Goal: Task Accomplishment & Management: Use online tool/utility

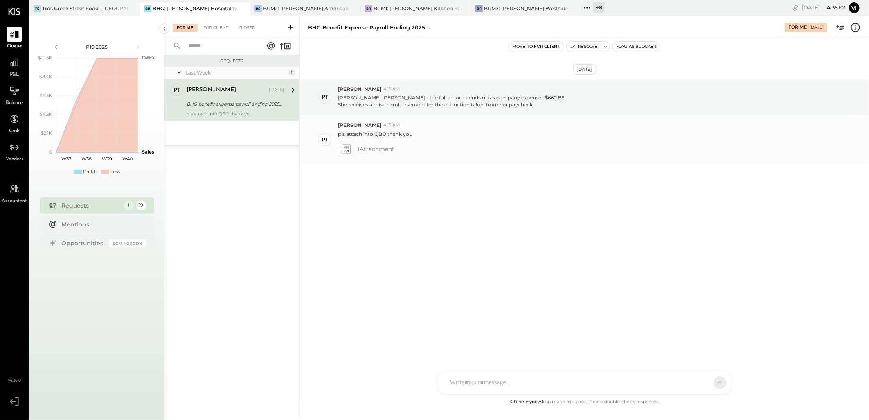
click at [349, 151] on icon at bounding box center [346, 148] width 9 height 9
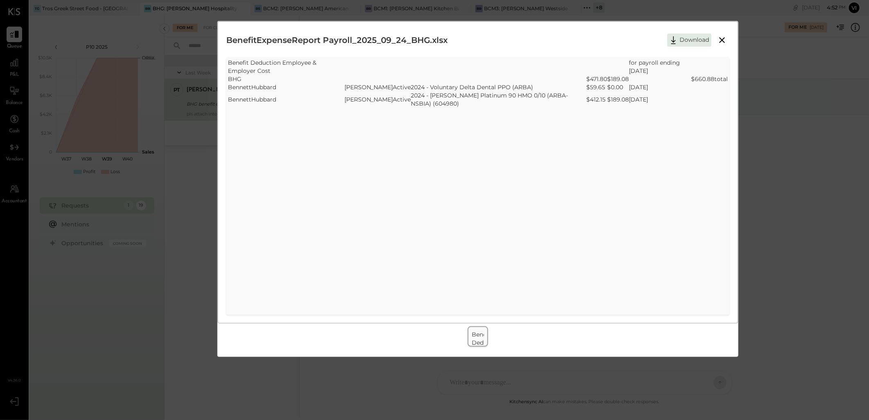
click at [725, 38] on icon at bounding box center [722, 40] width 6 height 6
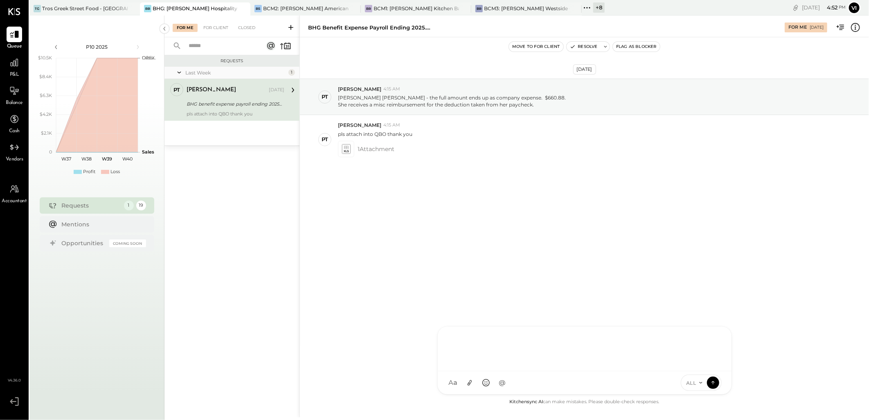
click at [519, 364] on div at bounding box center [584, 347] width 277 height 33
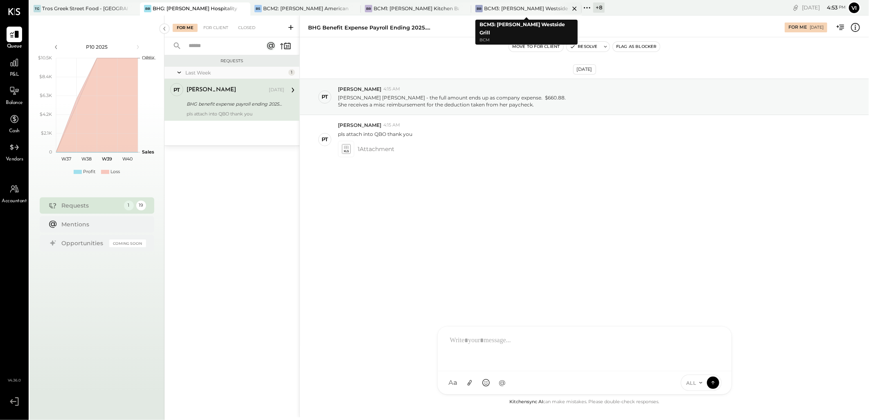
click at [520, 12] on div "BR BCM3: [PERSON_NAME] Westside Grill" at bounding box center [526, 8] width 110 height 13
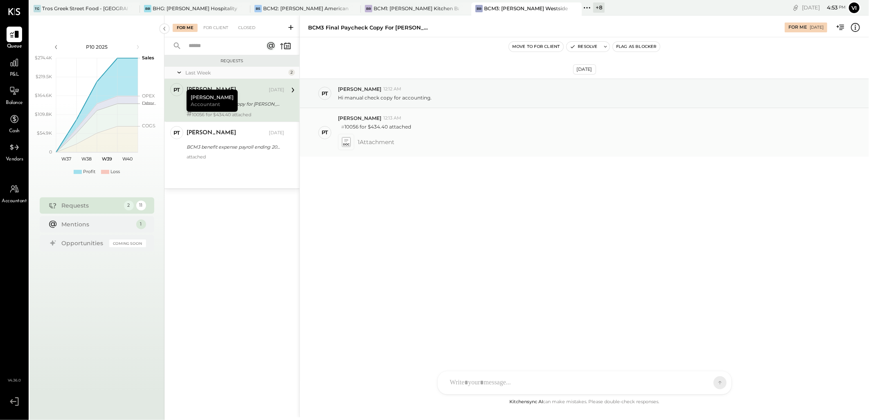
click at [344, 142] on icon at bounding box center [346, 141] width 9 height 9
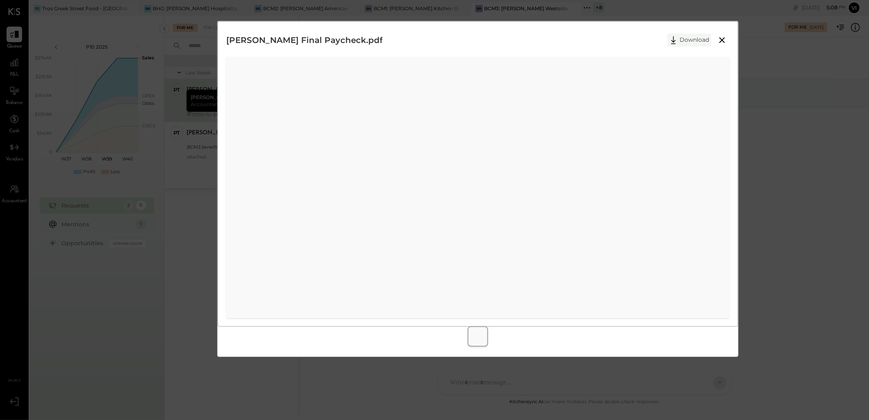
click at [691, 40] on button "Download" at bounding box center [689, 40] width 44 height 13
click at [721, 42] on icon at bounding box center [722, 40] width 10 height 10
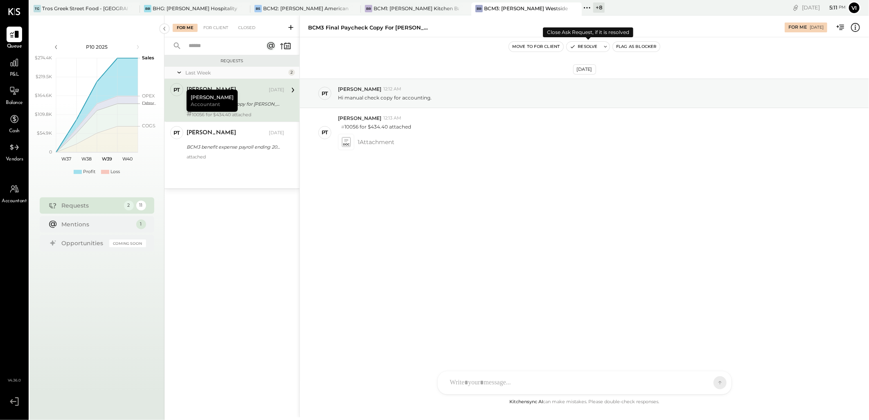
click at [606, 46] on icon at bounding box center [605, 47] width 3 height 2
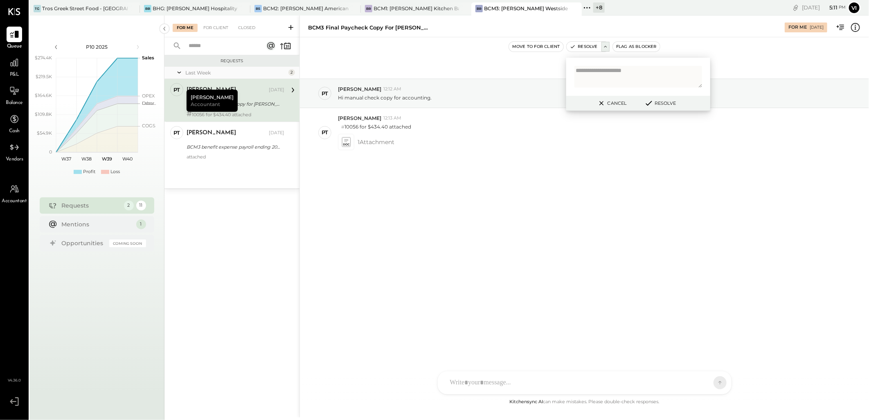
click at [603, 77] on textarea at bounding box center [638, 77] width 128 height 22
type textarea "**********"
click at [661, 99] on button "Resolve" at bounding box center [660, 103] width 37 height 10
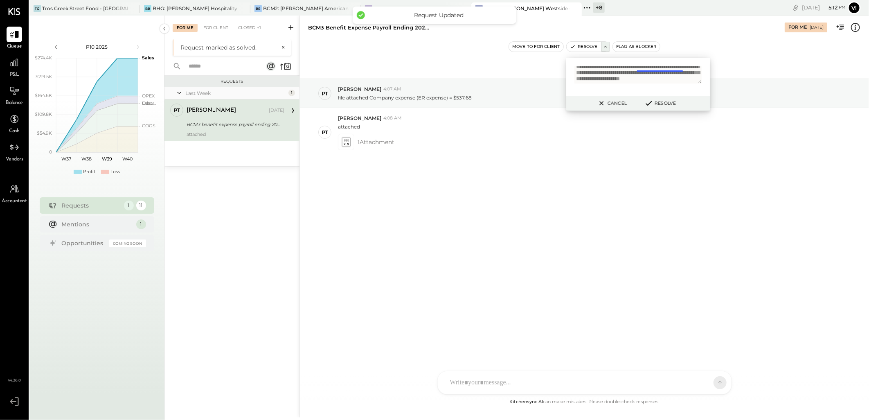
click at [224, 125] on div "BCM3 benefit expense payroll ending 2025.0924" at bounding box center [234, 124] width 95 height 8
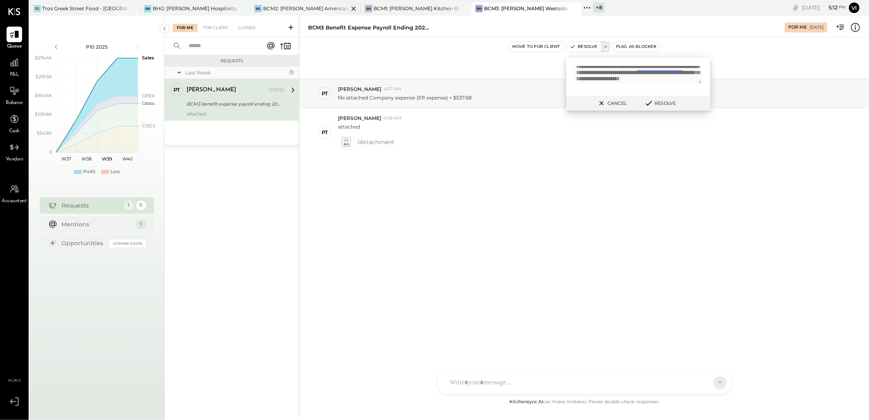
click at [285, 6] on div "BCM2: [PERSON_NAME] American Cooking" at bounding box center [306, 8] width 86 height 7
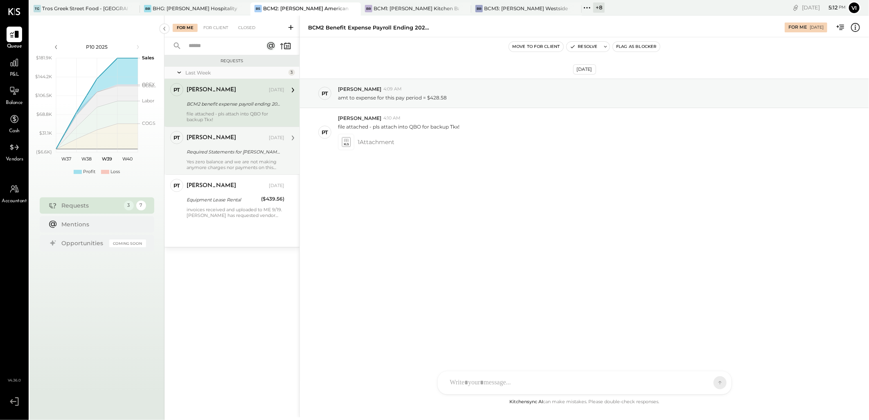
click at [196, 145] on div "[PERSON_NAME] [DATE] Required Statements for [PERSON_NAME] Fargo Signify CC# 69…" at bounding box center [236, 150] width 98 height 39
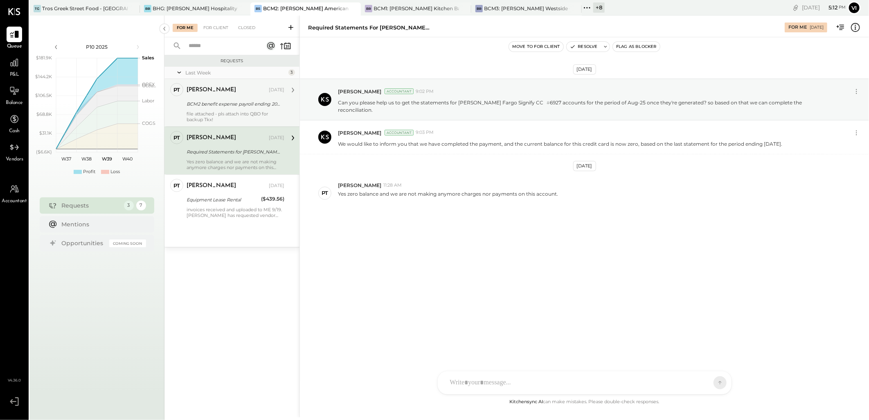
click at [216, 86] on div "[PERSON_NAME]" at bounding box center [227, 90] width 81 height 8
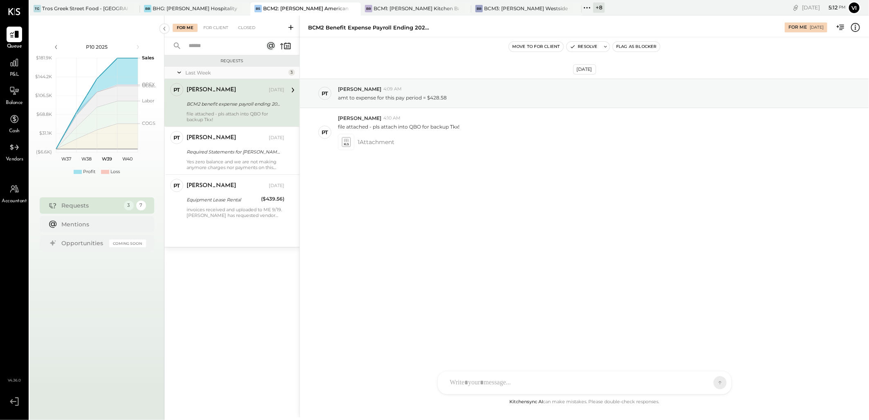
click at [427, 29] on div "BCM2 benefit expense payroll ending 2025.0924" at bounding box center [369, 28] width 123 height 8
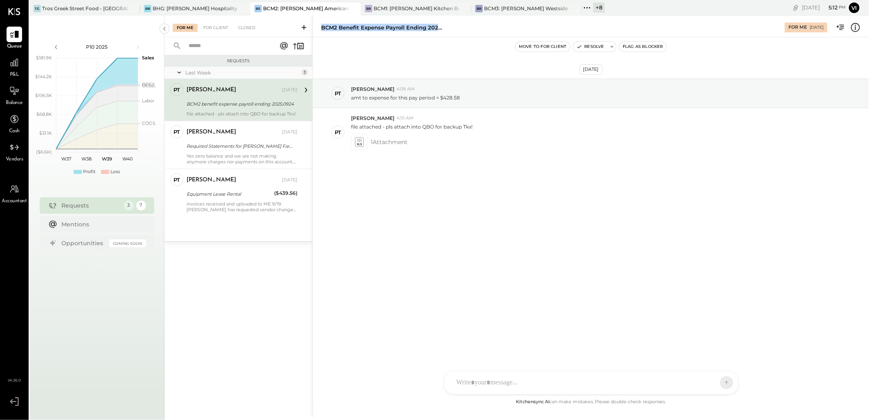
drag, startPoint x: 299, startPoint y: 50, endPoint x: 387, endPoint y: 51, distance: 88.0
click at [387, 51] on div "For Me For Client Closed Requests Last Week 3 PT [PERSON_NAME] Accountant [PERS…" at bounding box center [516, 217] width 705 height 402
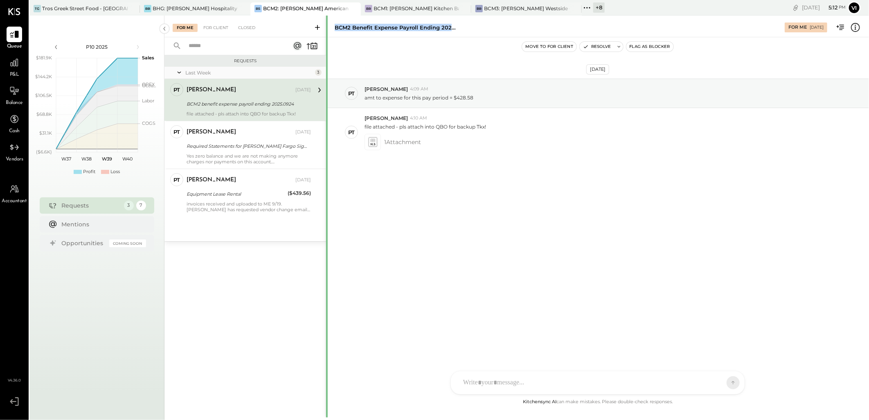
drag, startPoint x: 369, startPoint y: 47, endPoint x: 326, endPoint y: 49, distance: 43.0
click at [326, 49] on div at bounding box center [327, 418] width 2 height 804
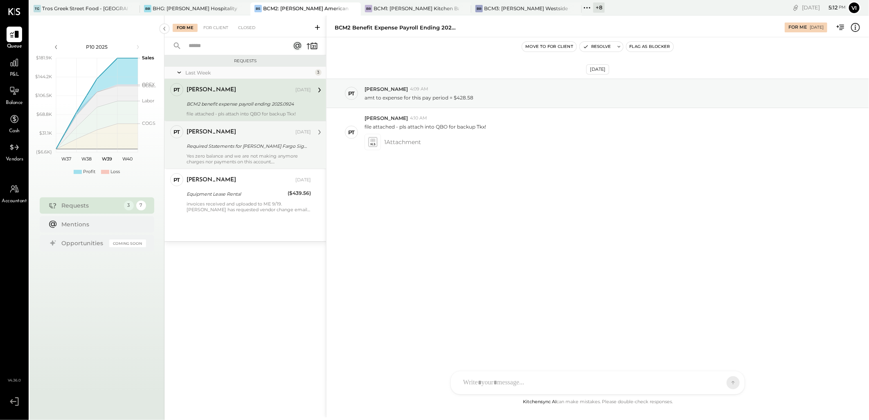
click at [230, 124] on div "PT [PERSON_NAME] Accountant [PERSON_NAME] [DATE] Required Statements for [PERSO…" at bounding box center [245, 145] width 162 height 48
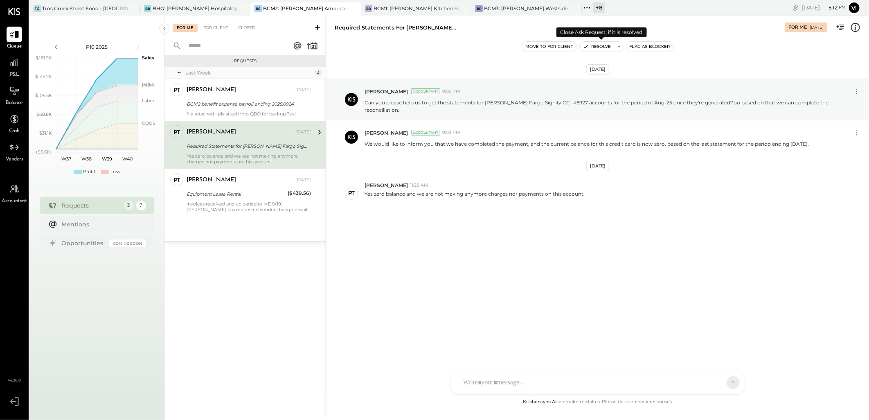
click at [619, 45] on icon at bounding box center [619, 47] width 6 height 6
click at [612, 77] on textarea at bounding box center [652, 77] width 128 height 22
type textarea "**********"
click at [669, 104] on button "Resolve" at bounding box center [673, 103] width 37 height 10
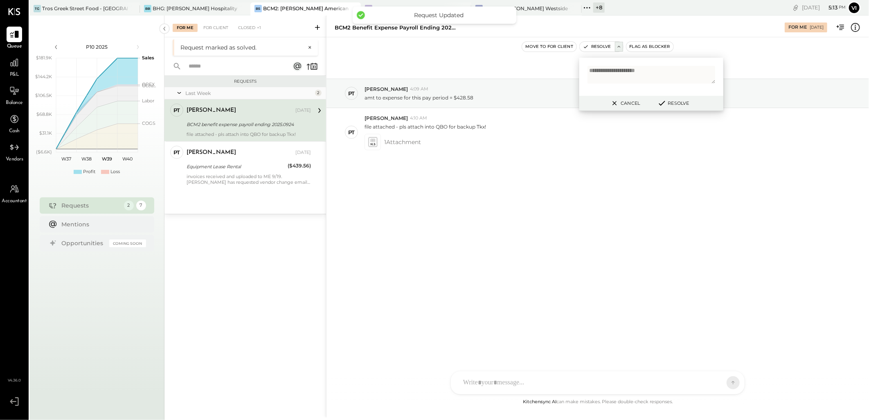
click at [259, 190] on div "Last Week 2 PT [PERSON_NAME] Accountant [PERSON_NAME] [DATE] BCM2 benefit expen…" at bounding box center [245, 150] width 162 height 126
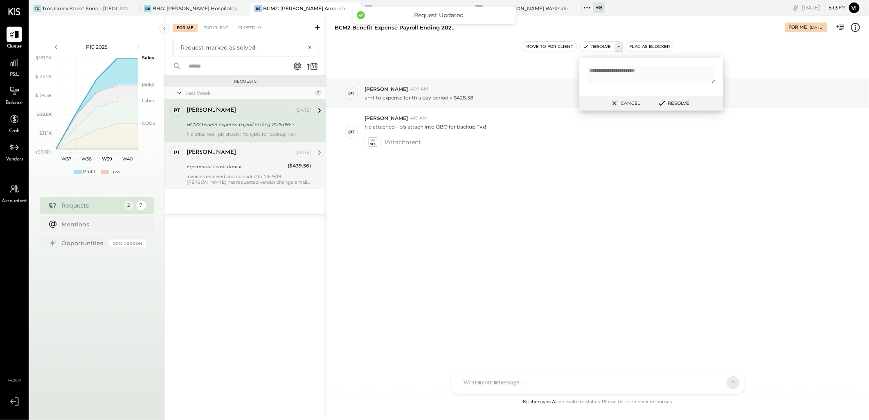
click at [266, 168] on div "Equipment Lease Rental" at bounding box center [236, 166] width 99 height 8
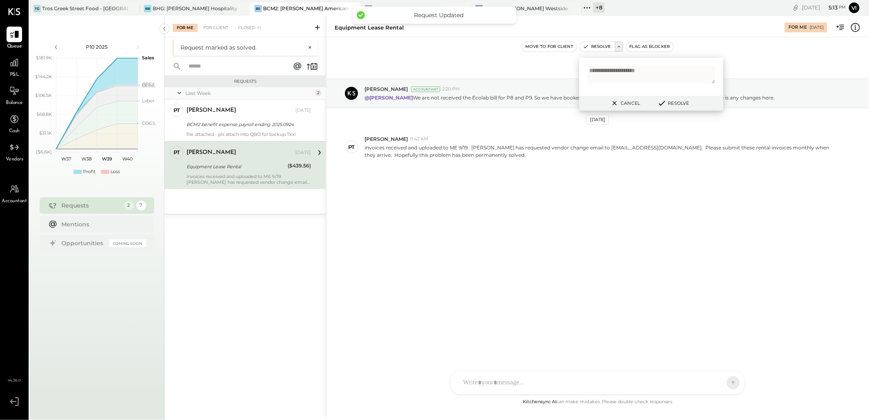
click at [611, 103] on icon at bounding box center [615, 103] width 10 height 10
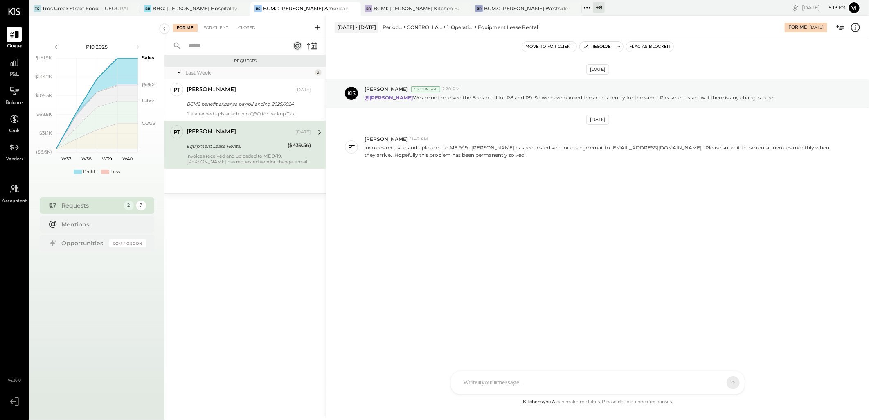
click at [498, 384] on div "C [PERSON_NAME] [PERSON_NAME] AJ [PERSON_NAME] PT [PERSON_NAME] VD [PERSON_NAME…" at bounding box center [597, 383] width 295 height 24
copy div "**********"
click at [618, 42] on button at bounding box center [619, 47] width 8 height 10
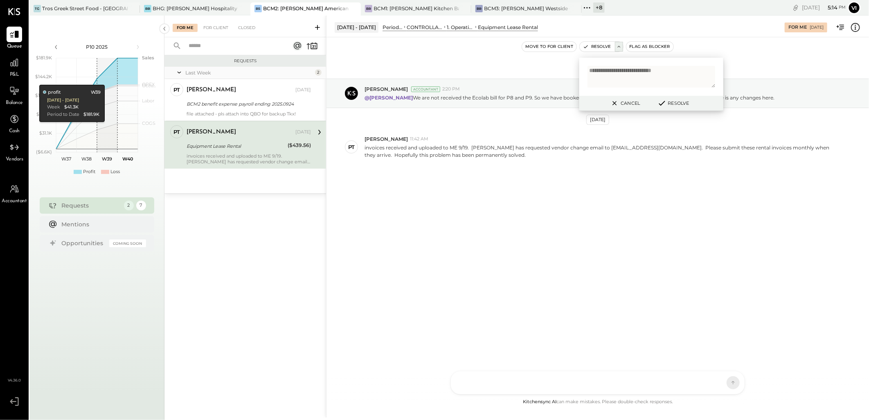
type textarea "**********"
click at [674, 103] on button "Resolve" at bounding box center [673, 103] width 37 height 10
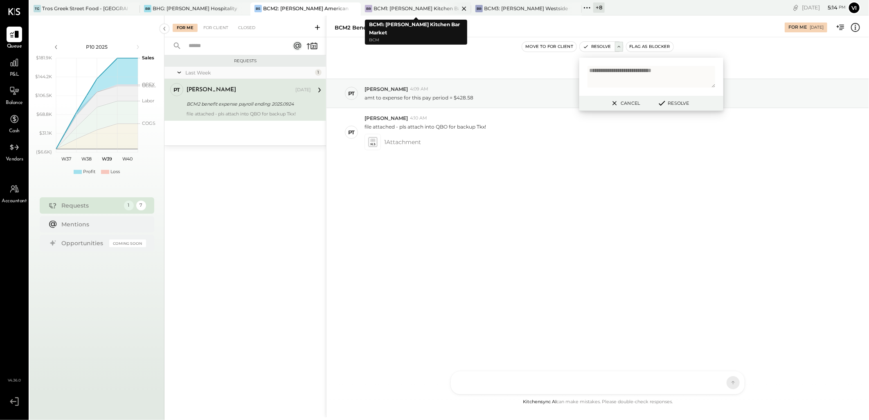
click at [420, 11] on div "BCM1: [PERSON_NAME] Kitchen Bar Market" at bounding box center [417, 8] width 86 height 7
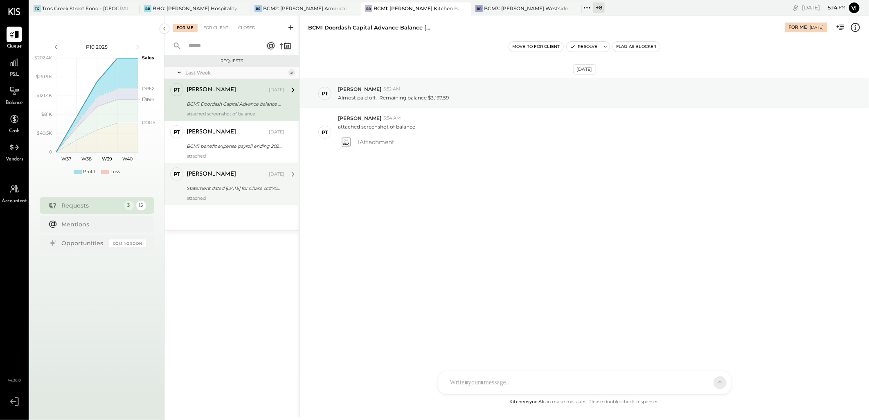
click at [203, 198] on div "attached" at bounding box center [236, 198] width 98 height 6
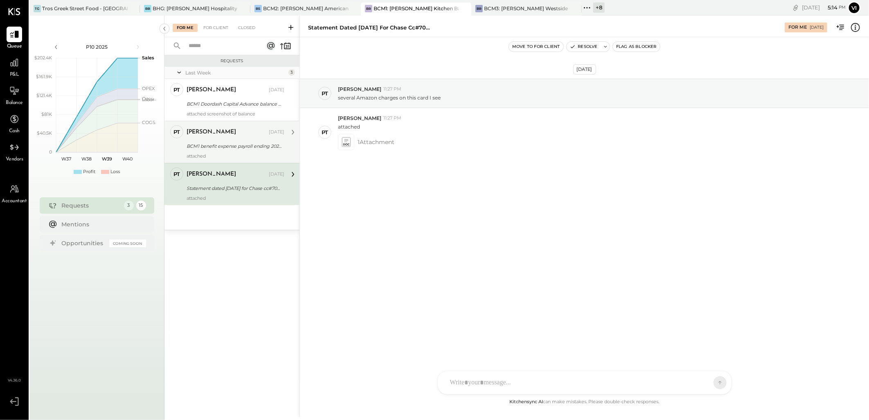
click at [247, 154] on div "attached" at bounding box center [236, 156] width 98 height 6
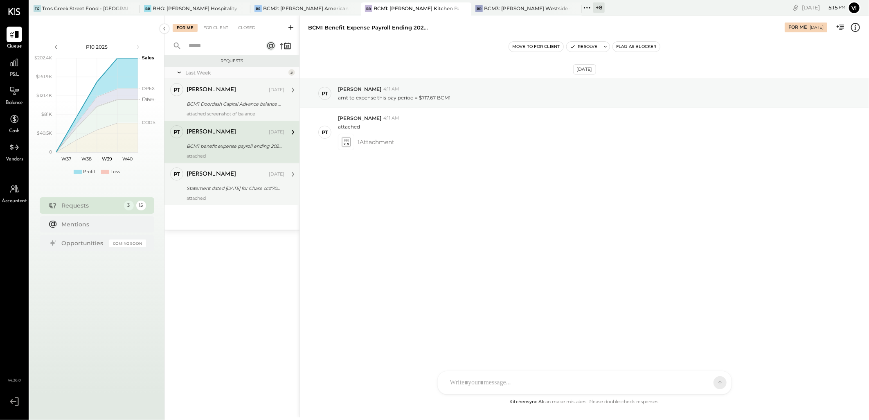
click at [230, 99] on div "BCM1 Doordash Capital Advance balance [DATE]" at bounding box center [234, 104] width 95 height 10
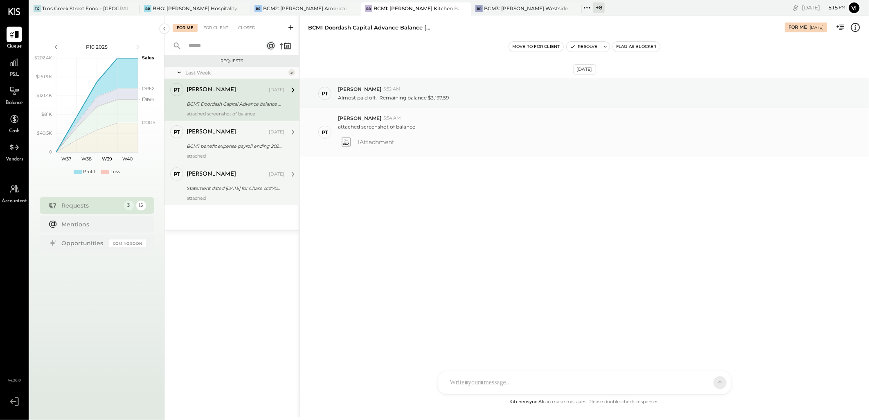
click at [352, 144] on div at bounding box center [346, 142] width 12 height 12
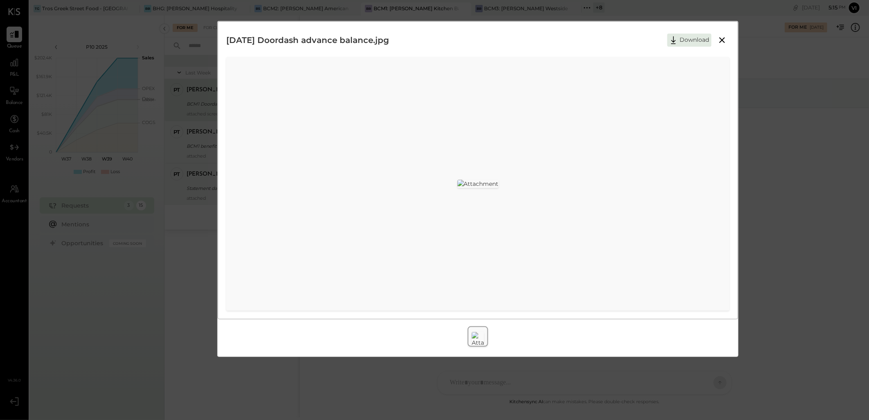
click at [721, 39] on icon at bounding box center [722, 40] width 6 height 6
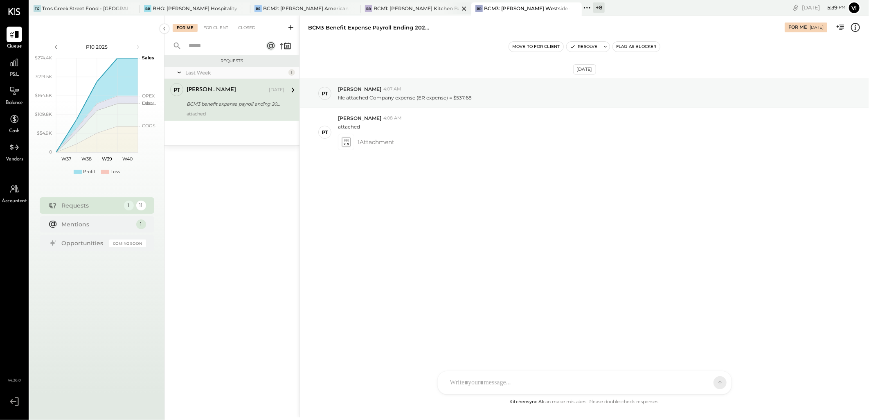
click at [409, 11] on div "BCM1: [PERSON_NAME] Kitchen Bar Market" at bounding box center [417, 8] width 86 height 7
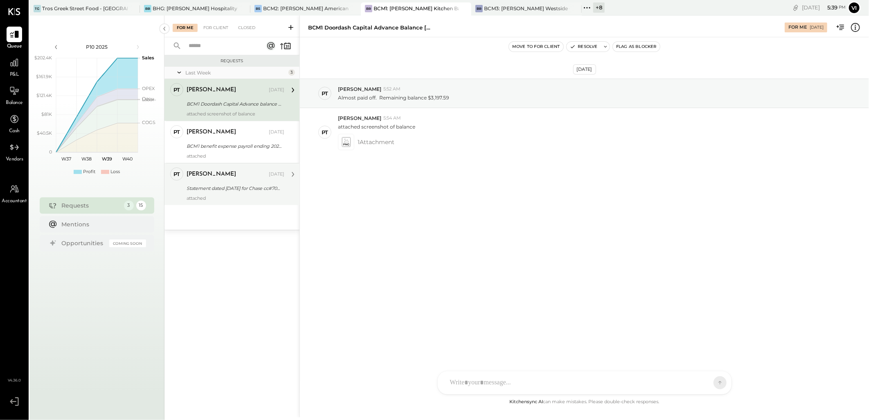
click at [258, 191] on div "Statement dated [DATE] for Chase cc#7096" at bounding box center [234, 188] width 95 height 8
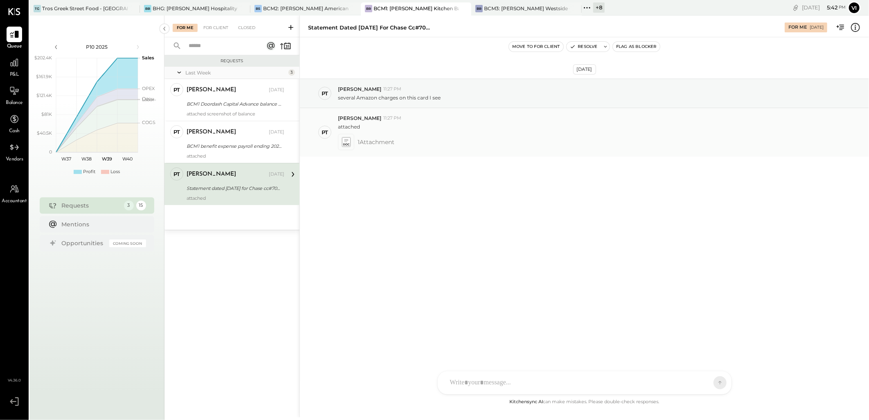
click at [348, 143] on icon at bounding box center [346, 141] width 9 height 9
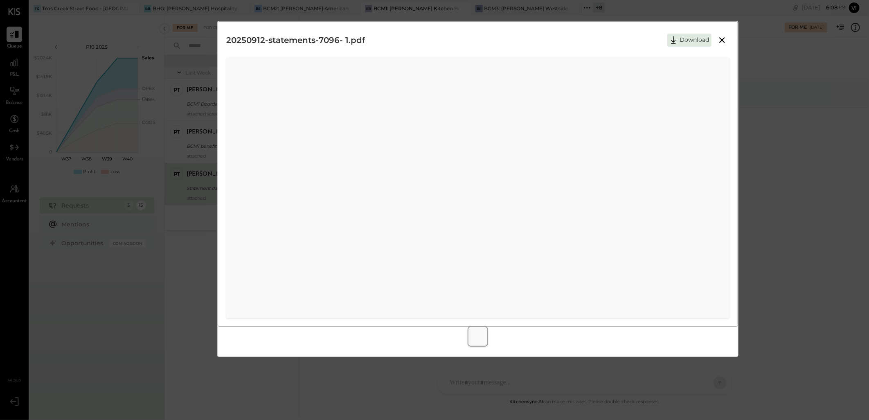
click at [722, 41] on icon at bounding box center [722, 40] width 10 height 10
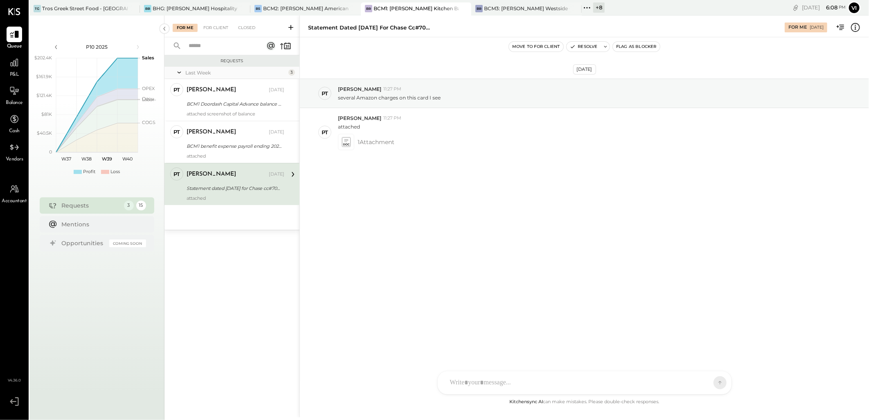
click at [493, 376] on div at bounding box center [577, 383] width 263 height 18
click at [624, 343] on div "**********" at bounding box center [584, 347] width 277 height 33
click at [695, 341] on div "**********" at bounding box center [584, 347] width 277 height 33
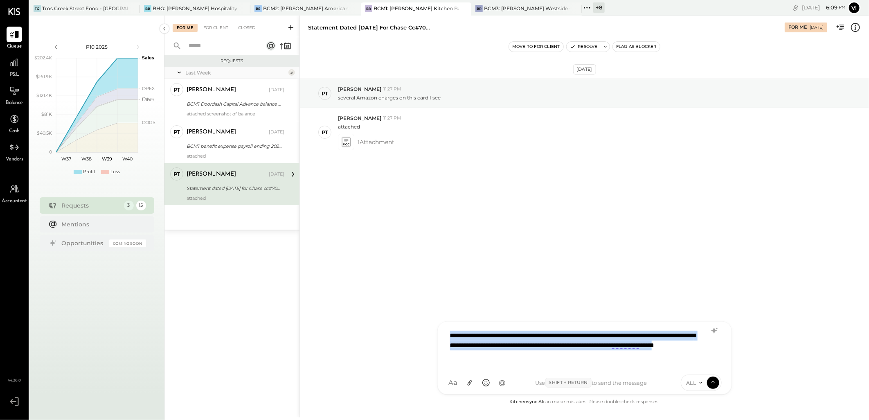
copy div "**********"
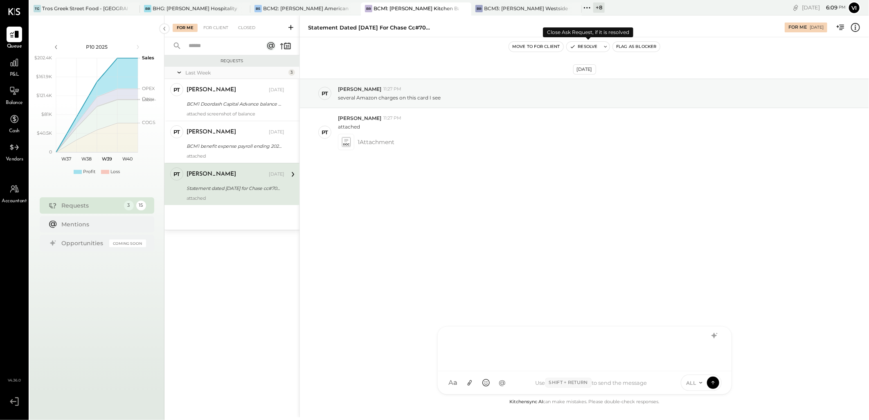
click at [605, 47] on icon at bounding box center [606, 47] width 6 height 6
type textarea "**********"
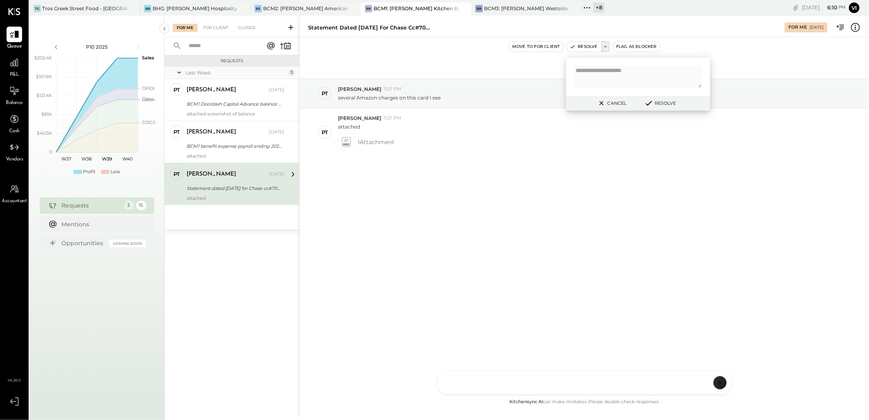
click at [620, 71] on textarea at bounding box center [638, 77] width 128 height 22
type textarea "**********"
click at [649, 101] on icon at bounding box center [649, 103] width 10 height 9
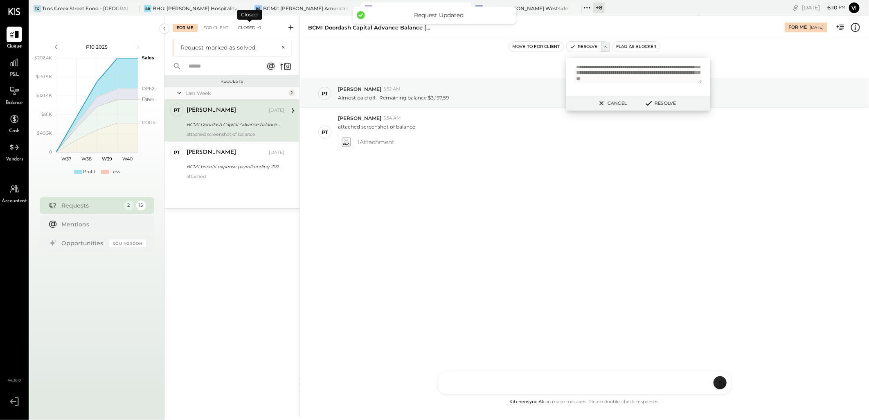
click at [243, 26] on div "Closed +1" at bounding box center [249, 28] width 31 height 8
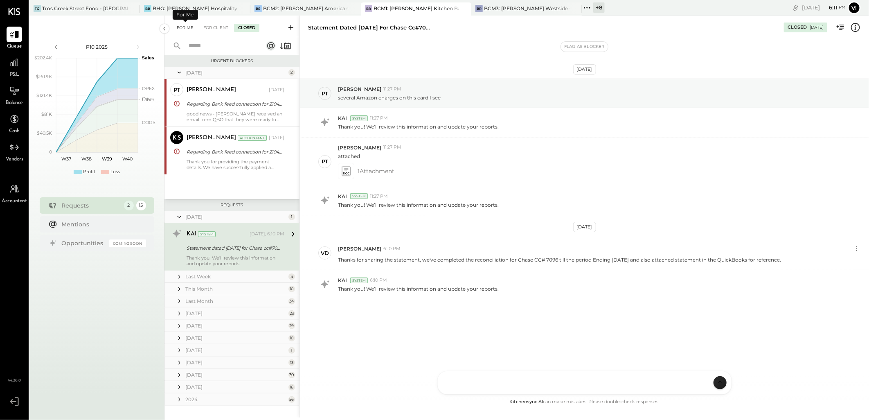
click at [179, 27] on div "For Me" at bounding box center [185, 28] width 25 height 8
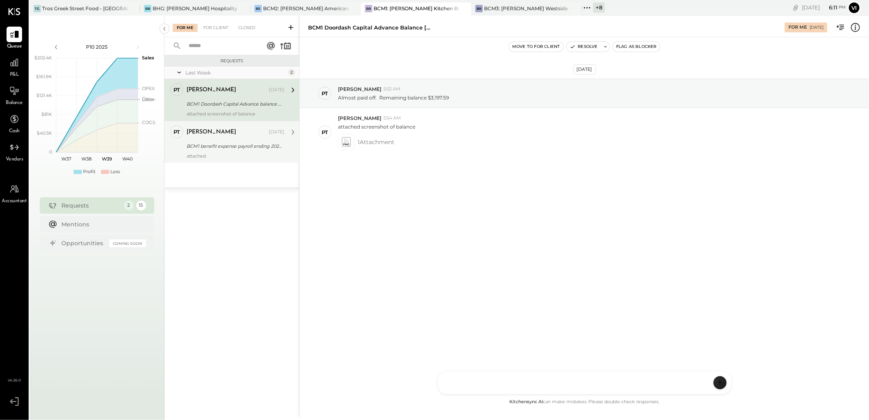
click at [225, 142] on div "BCM1 benefit expense payroll ending 2025.0924" at bounding box center [234, 146] width 95 height 8
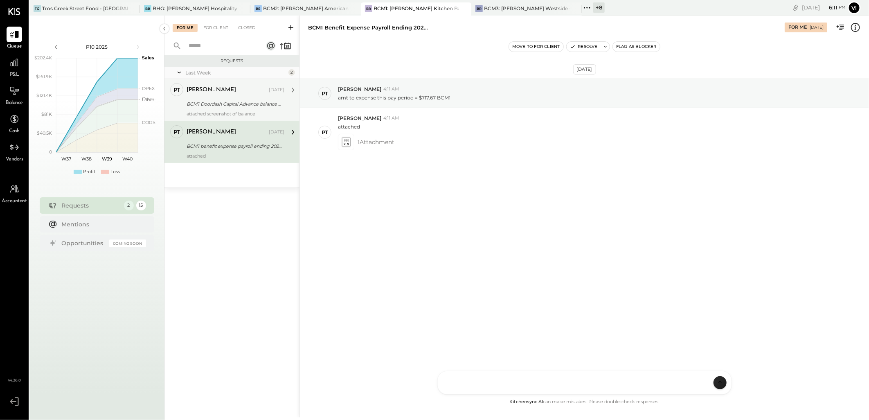
click at [254, 103] on div "BCM1 Doordash Capital Advance balance [DATE]" at bounding box center [234, 104] width 95 height 8
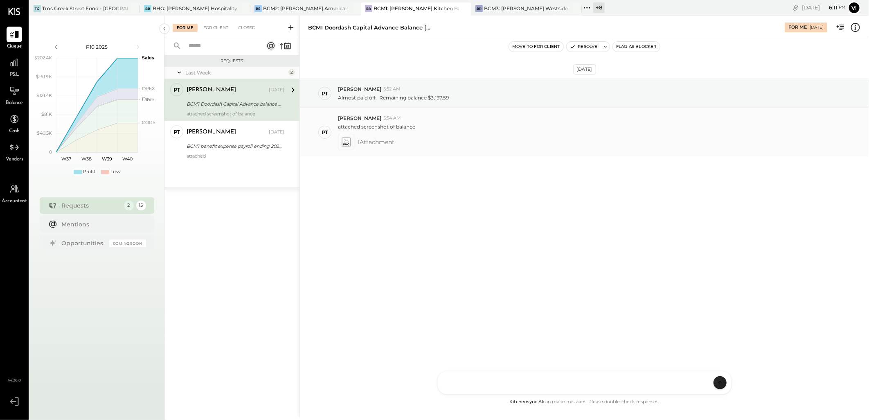
click at [348, 144] on icon at bounding box center [346, 141] width 9 height 9
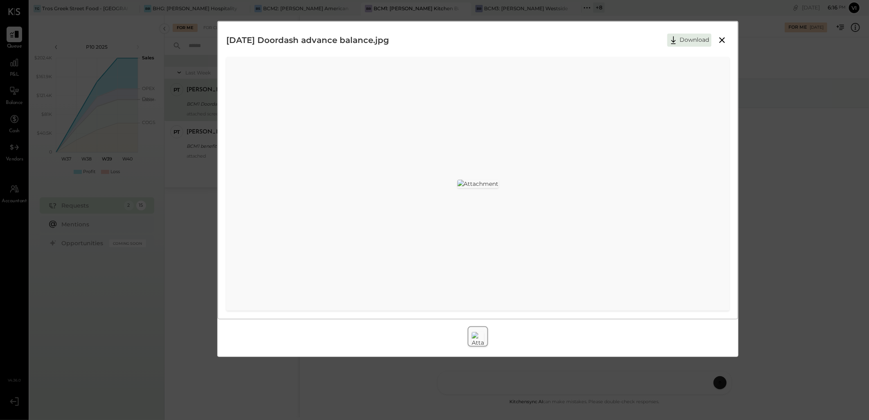
click at [718, 41] on icon at bounding box center [722, 40] width 10 height 10
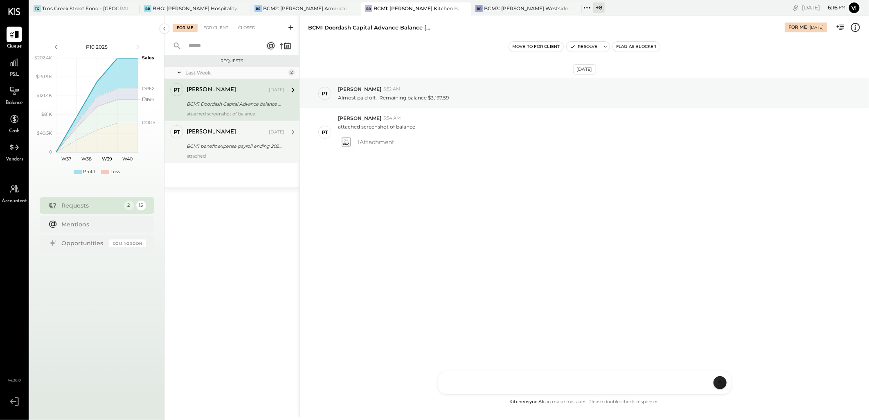
click at [213, 162] on div "PT Pam T Luo Accountant Pam T Luo Sep 25, 2025 BCM1 benefit expense payroll end…" at bounding box center [231, 142] width 135 height 42
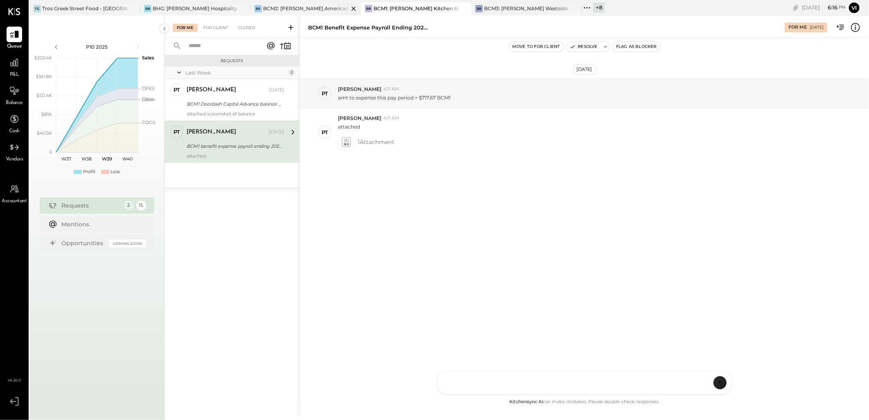
click at [307, 9] on div "BCM2: [PERSON_NAME] American Cooking" at bounding box center [306, 8] width 86 height 7
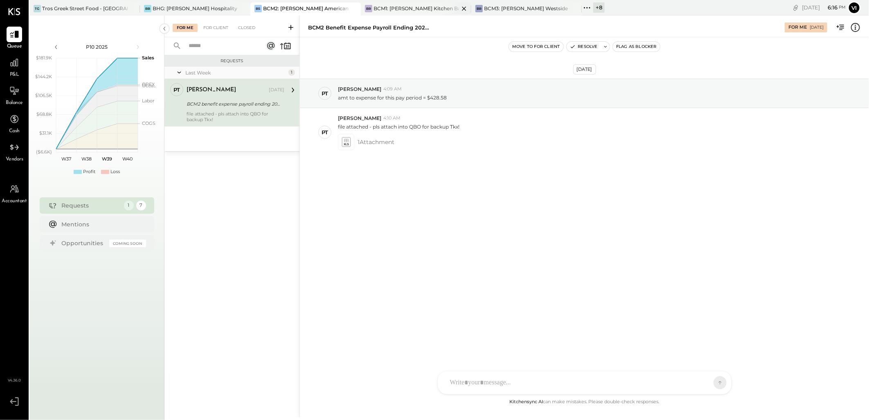
click at [395, 7] on div "BCM1: [PERSON_NAME] Kitchen Bar Market" at bounding box center [417, 8] width 86 height 7
click at [494, 381] on div at bounding box center [577, 383] width 263 height 18
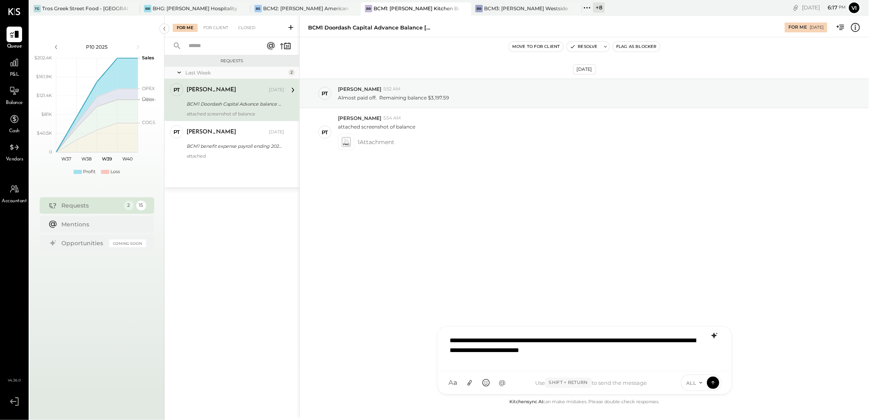
click at [715, 336] on icon at bounding box center [713, 336] width 5 height 6
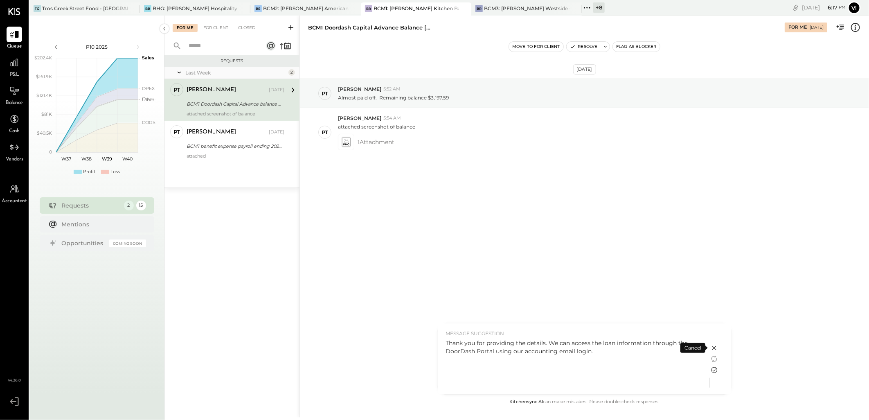
click at [715, 370] on icon at bounding box center [714, 370] width 10 height 10
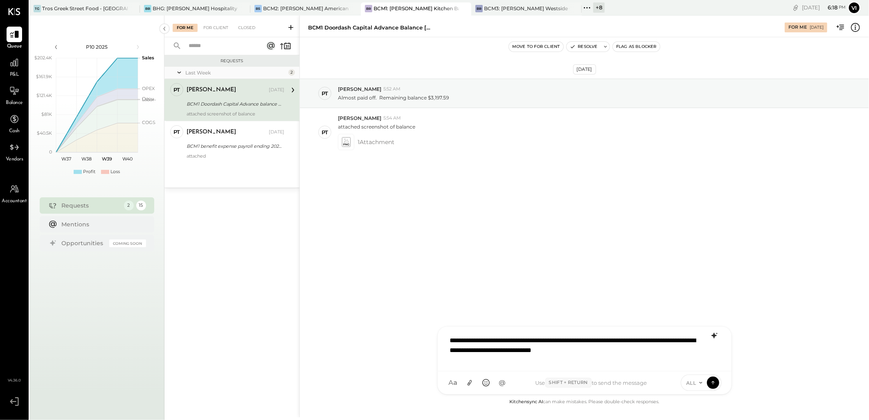
click at [678, 366] on div "**********" at bounding box center [585, 349] width 294 height 45
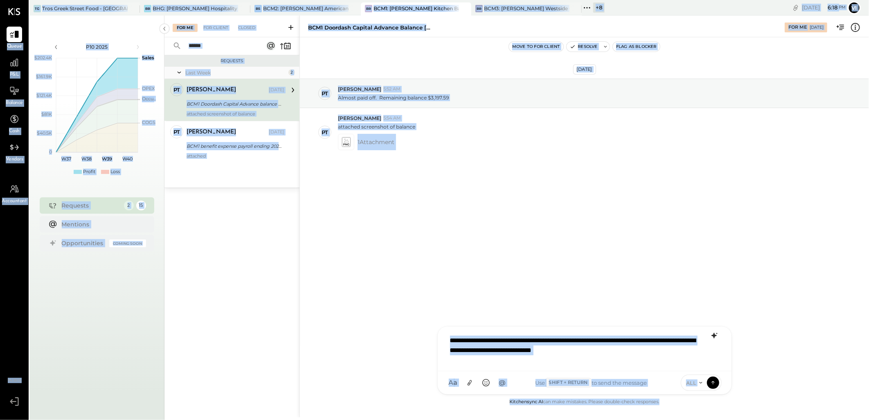
click at [674, 349] on div "**********" at bounding box center [584, 347] width 277 height 33
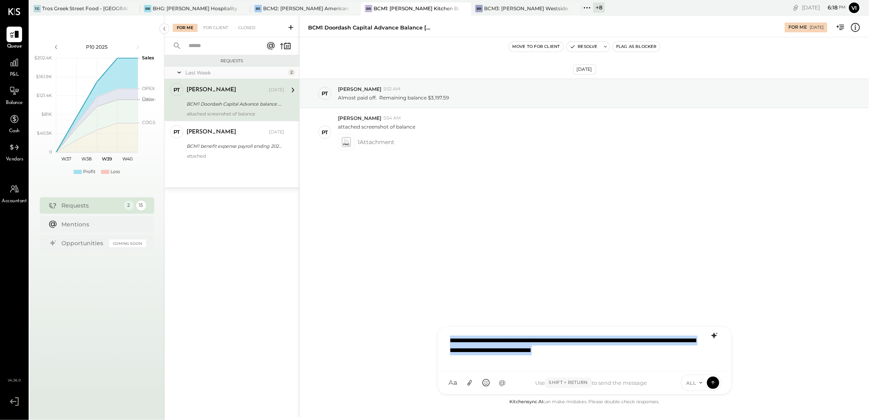
copy div "**********"
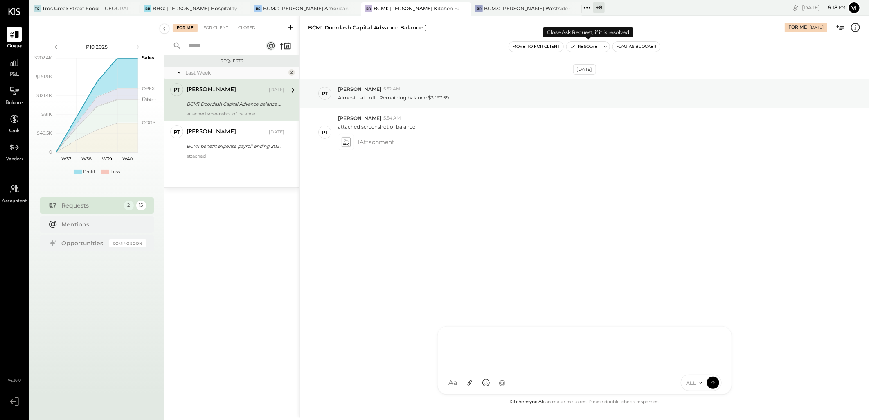
click at [611, 48] on div "Move to for client Resolve Flag as Blocker" at bounding box center [584, 46] width 569 height 11
click at [606, 47] on icon at bounding box center [606, 47] width 6 height 6
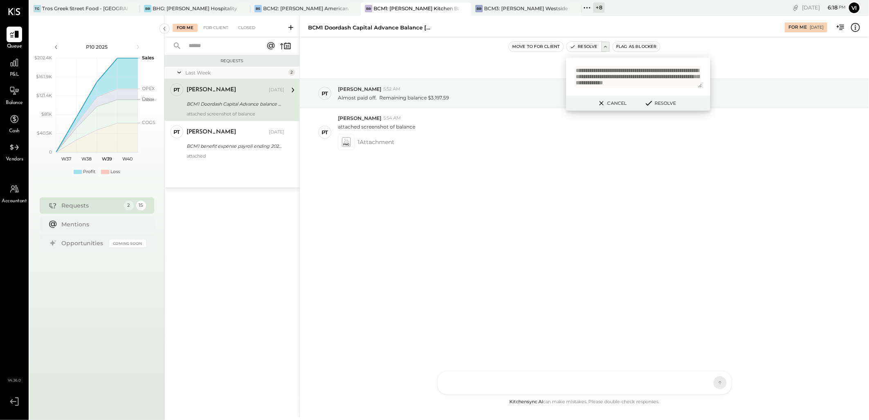
scroll to position [7, 0]
type textarea "**********"
click at [671, 109] on div "Cancel Resolve" at bounding box center [638, 103] width 144 height 15
click at [666, 104] on button "Resolve" at bounding box center [660, 103] width 37 height 10
